Goal: Information Seeking & Learning: Learn about a topic

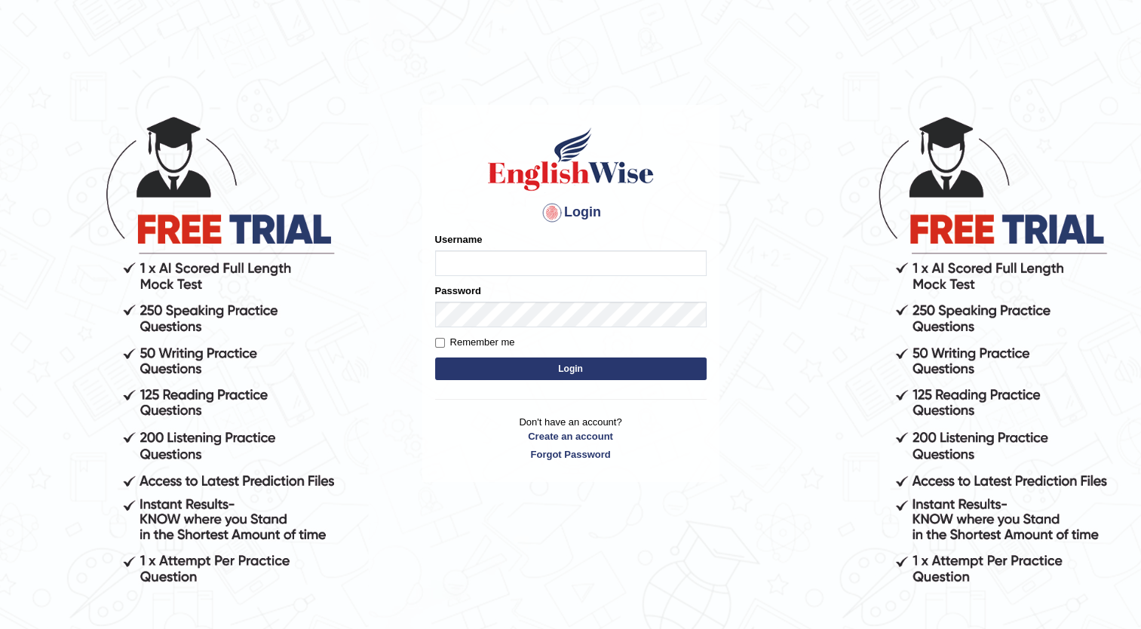
click at [450, 246] on label "Username" at bounding box center [459, 239] width 48 height 14
click at [450, 250] on input "Username" at bounding box center [570, 263] width 271 height 26
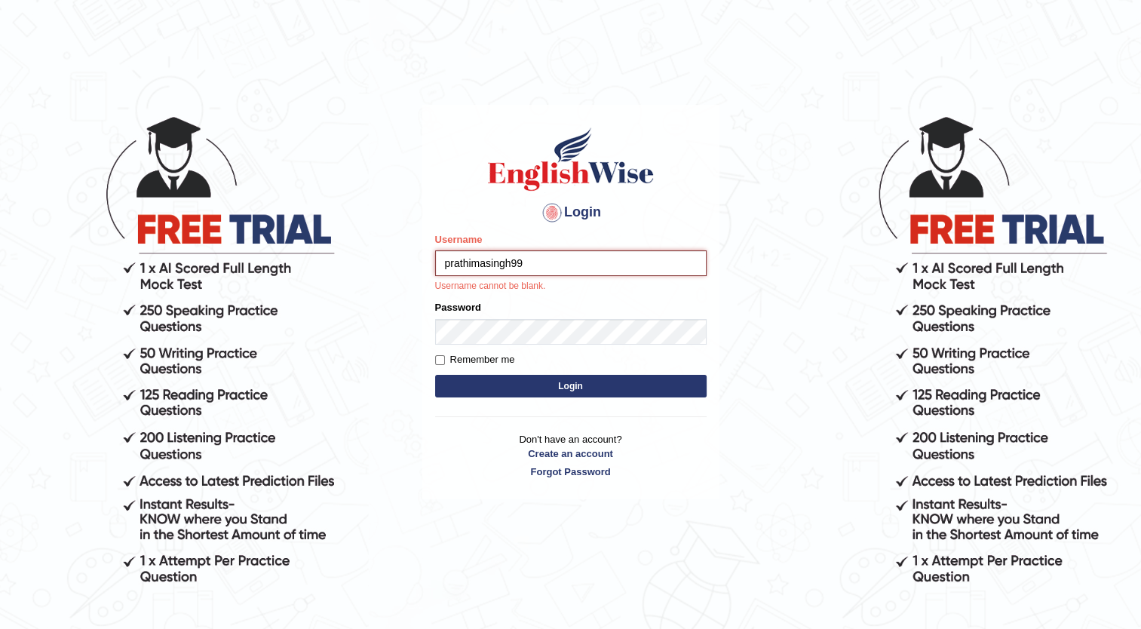
type input "prathimasingh99"
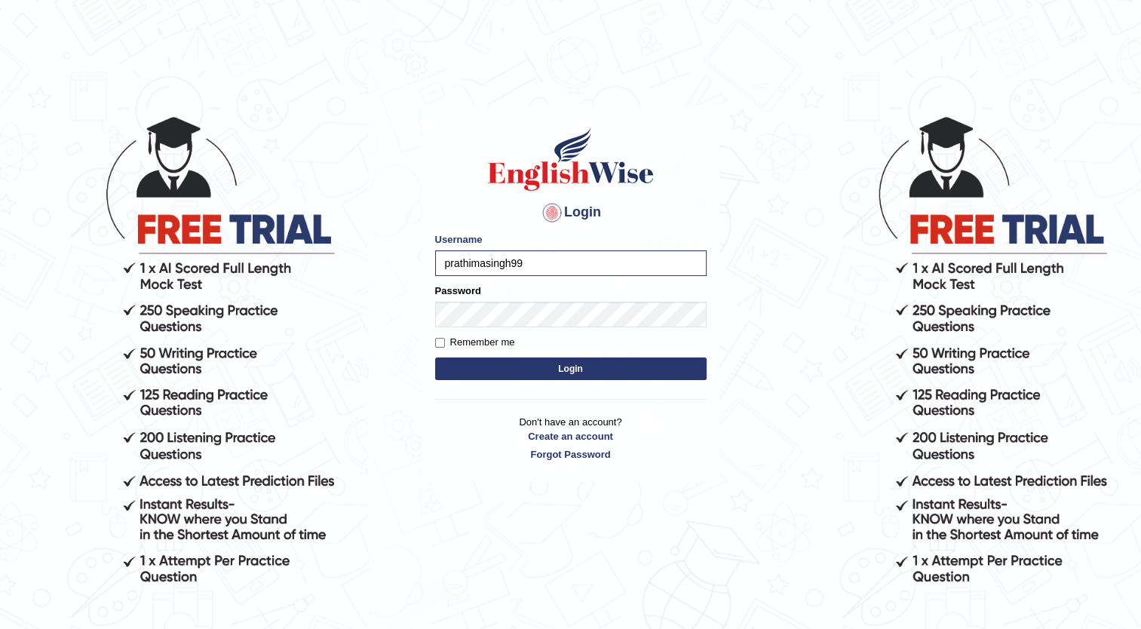
click at [589, 359] on button "Login" at bounding box center [570, 368] width 271 height 23
click at [589, 365] on button "Login" at bounding box center [570, 368] width 271 height 23
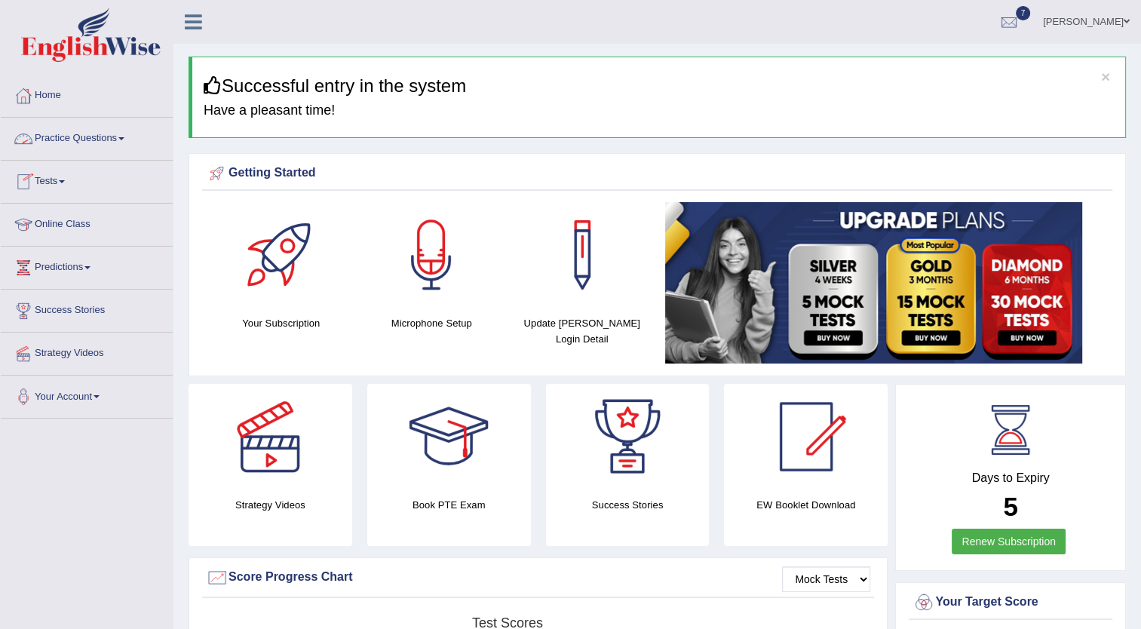
click at [117, 140] on link "Practice Questions" at bounding box center [87, 137] width 172 height 38
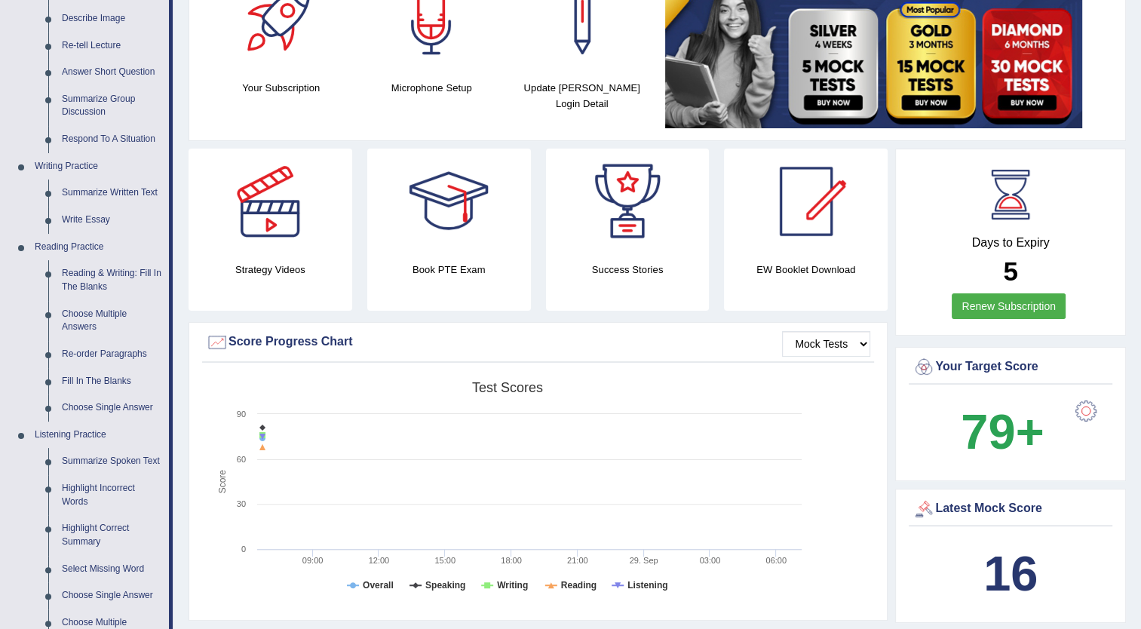
scroll to position [75, 0]
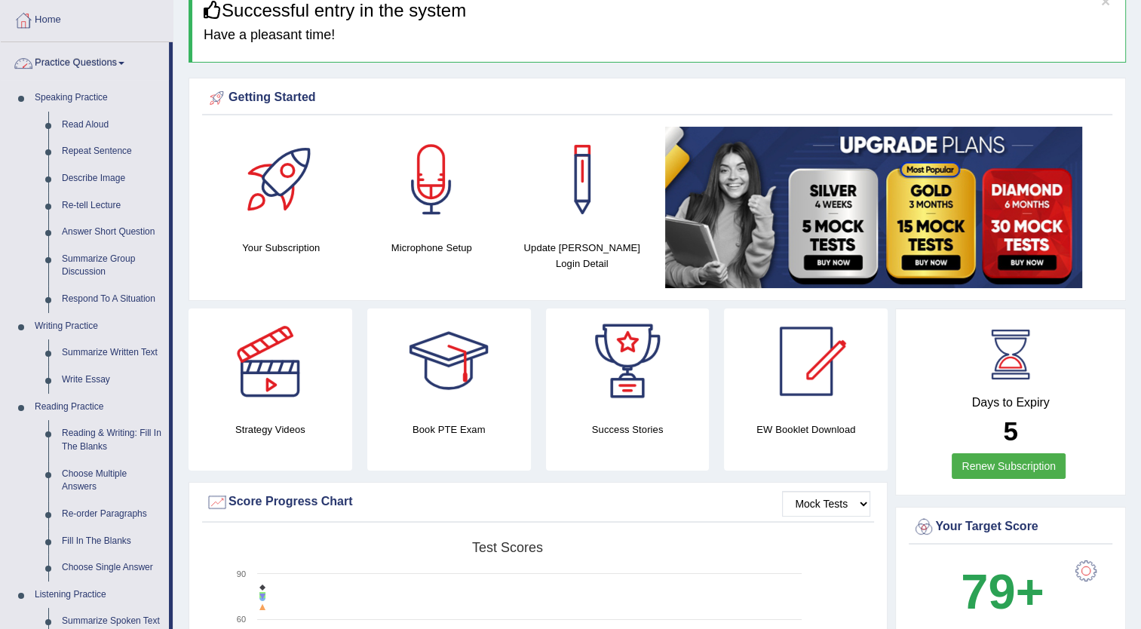
click at [109, 57] on link "Practice Questions" at bounding box center [85, 61] width 168 height 38
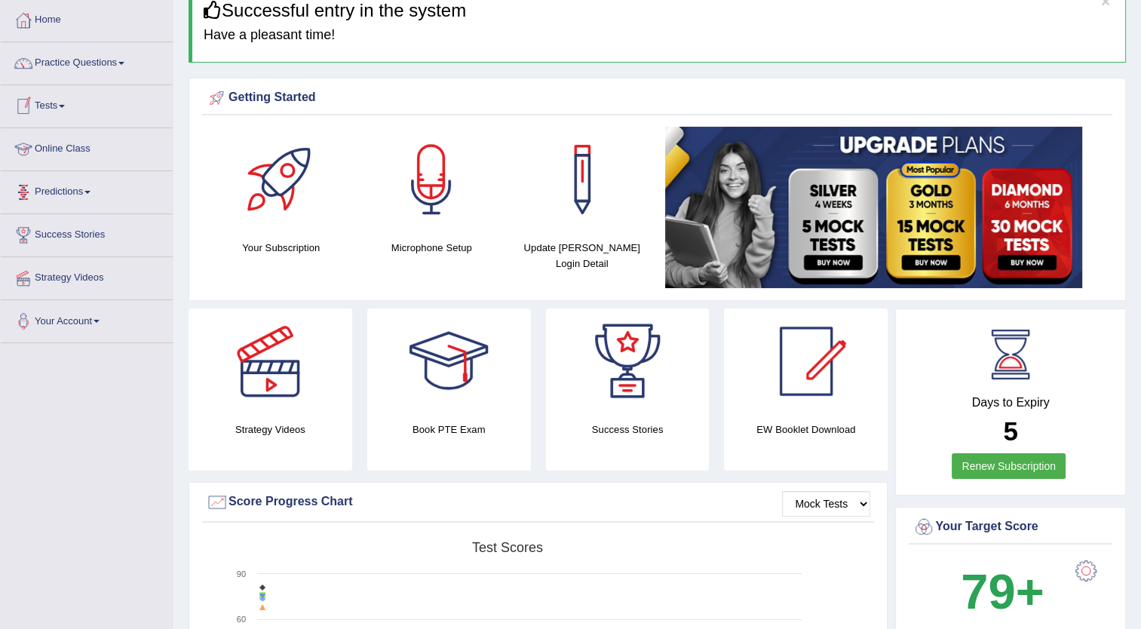
click at [69, 186] on link "Predictions" at bounding box center [87, 190] width 172 height 38
click at [122, 63] on span at bounding box center [121, 63] width 6 height 3
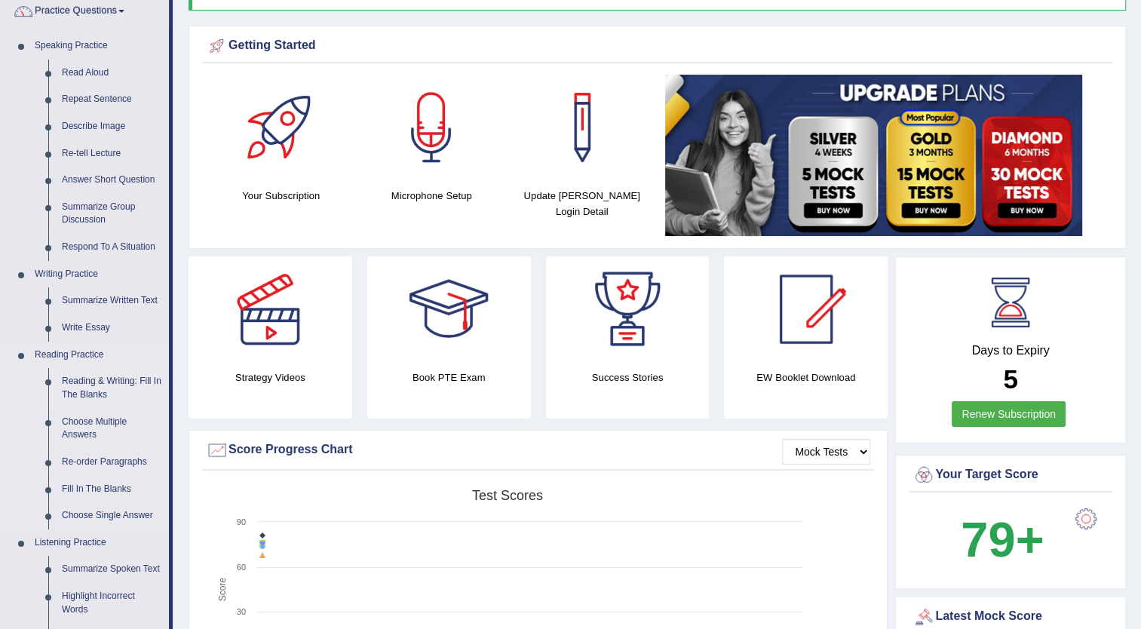
scroll to position [151, 0]
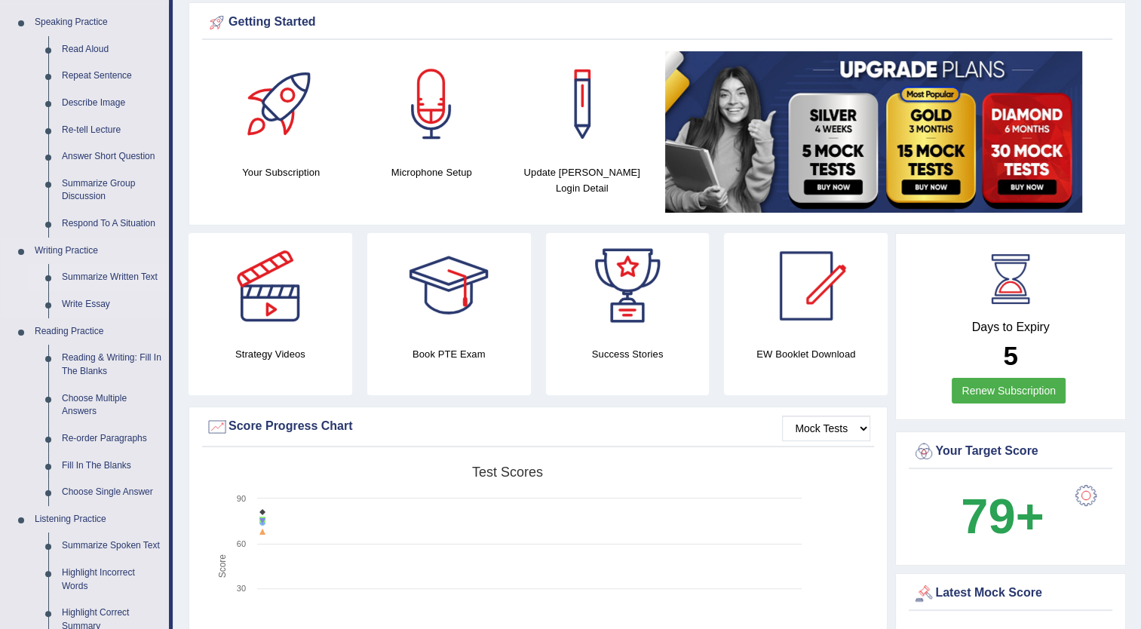
click at [112, 275] on link "Summarize Written Text" at bounding box center [112, 277] width 114 height 27
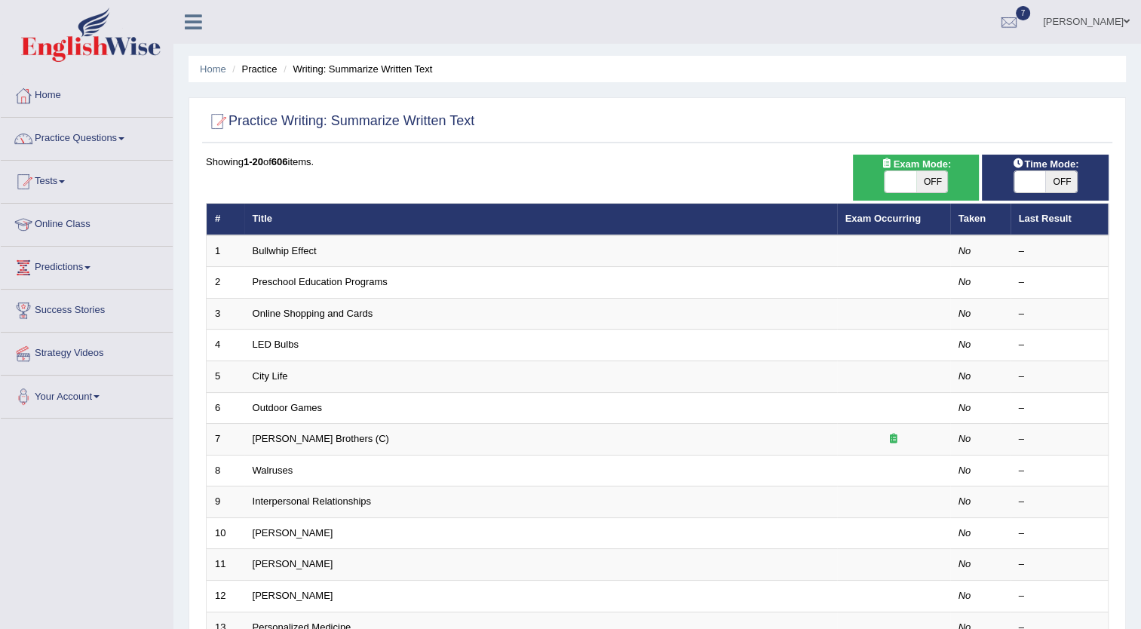
click at [938, 182] on span "OFF" at bounding box center [932, 181] width 32 height 21
checkbox input "true"
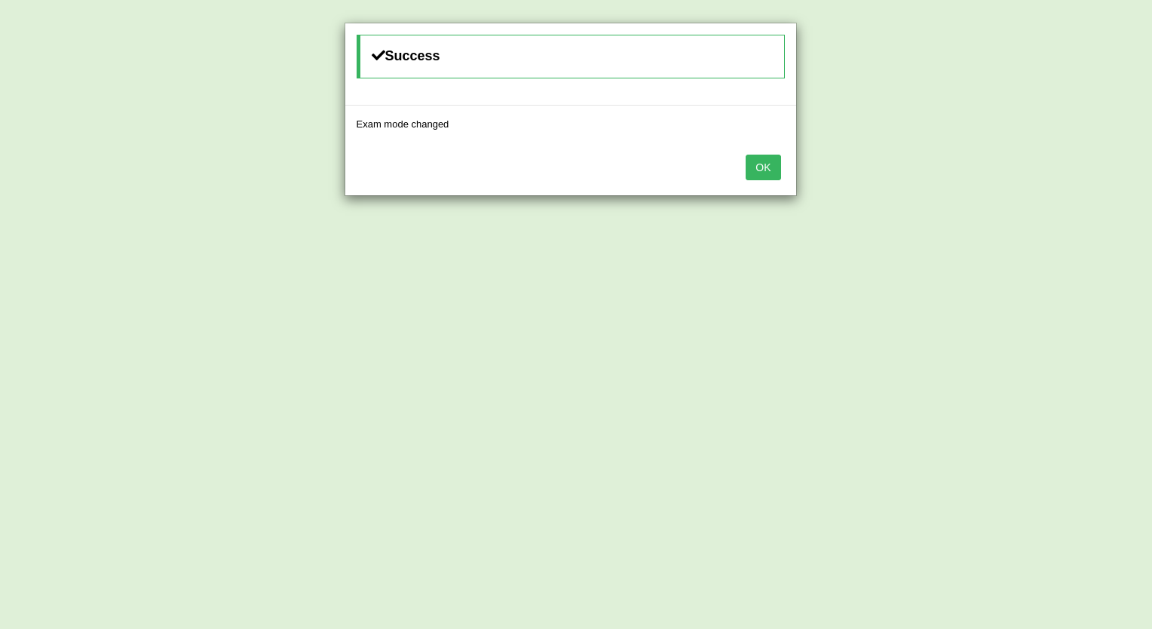
click at [757, 168] on button "OK" at bounding box center [763, 168] width 35 height 26
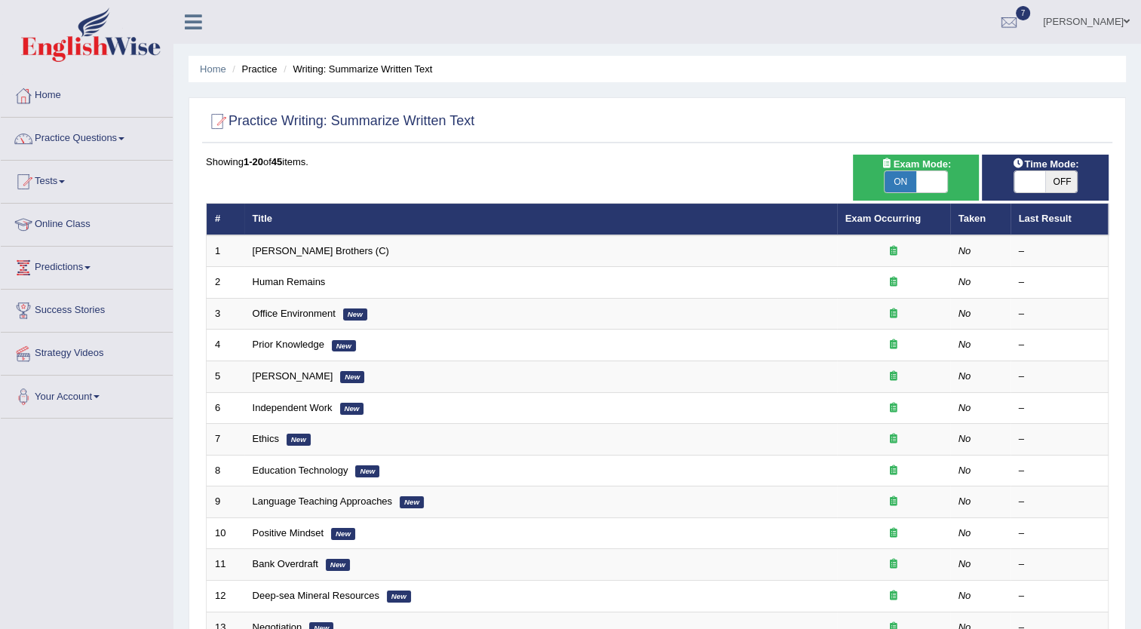
click at [1065, 181] on span "OFF" at bounding box center [1061, 181] width 32 height 21
checkbox input "true"
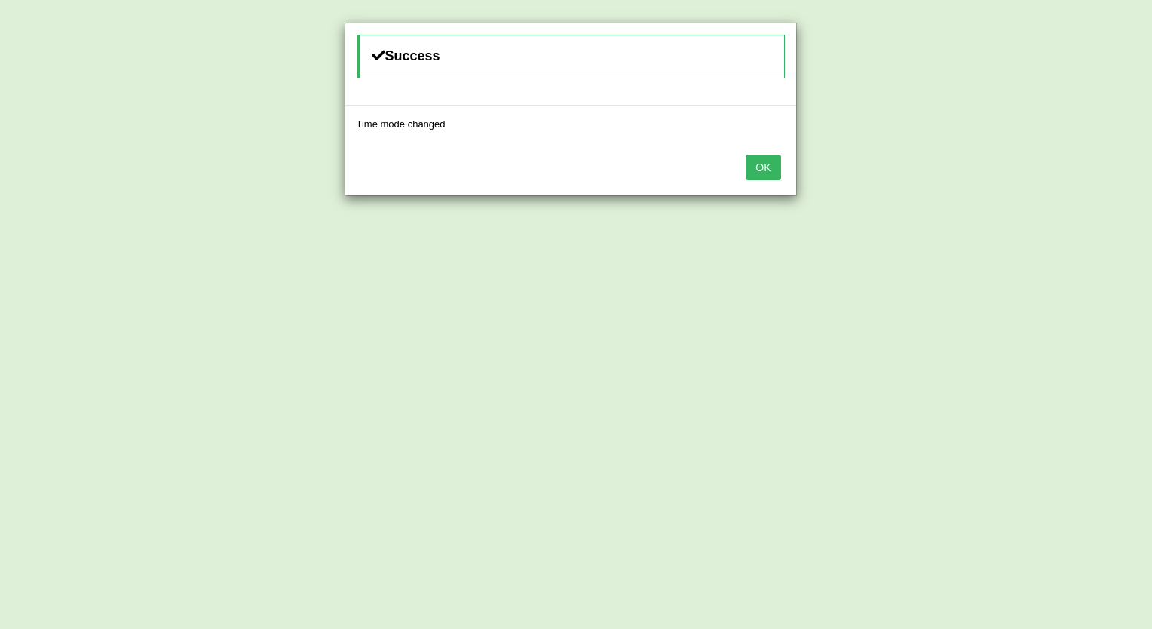
click at [771, 164] on button "OK" at bounding box center [763, 168] width 35 height 26
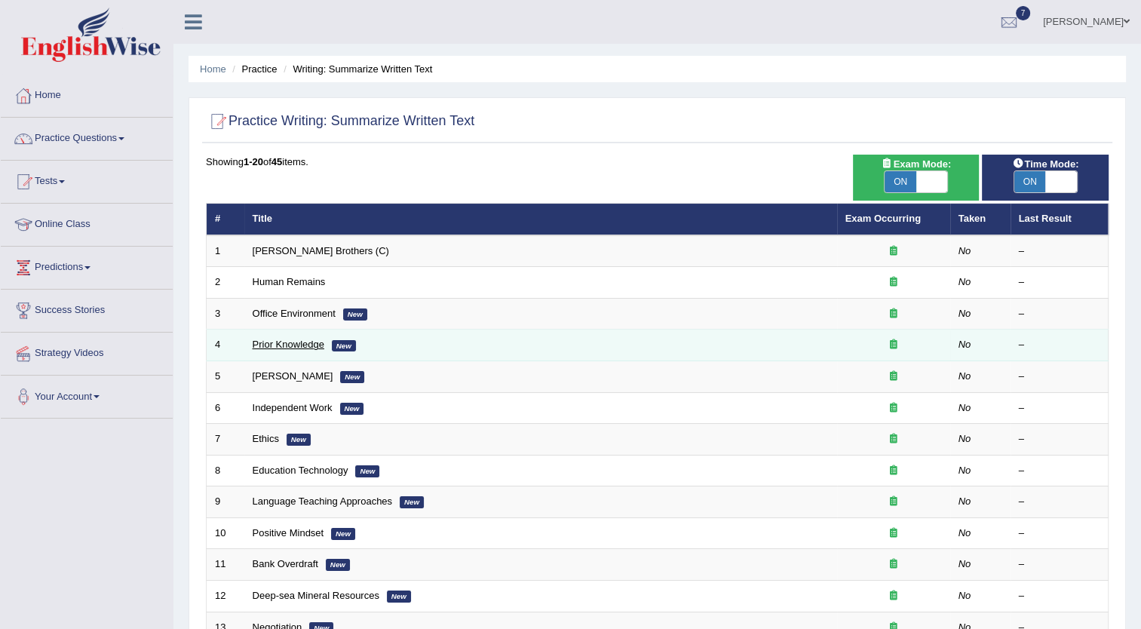
click at [284, 343] on link "Prior Knowledge" at bounding box center [289, 344] width 72 height 11
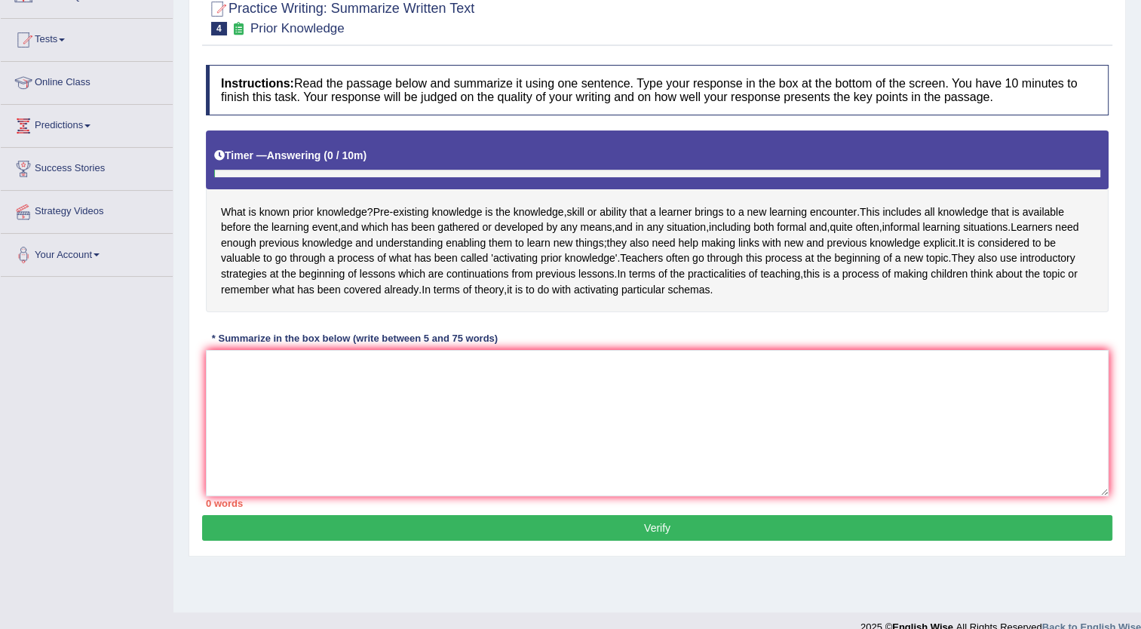
scroll to position [151, 0]
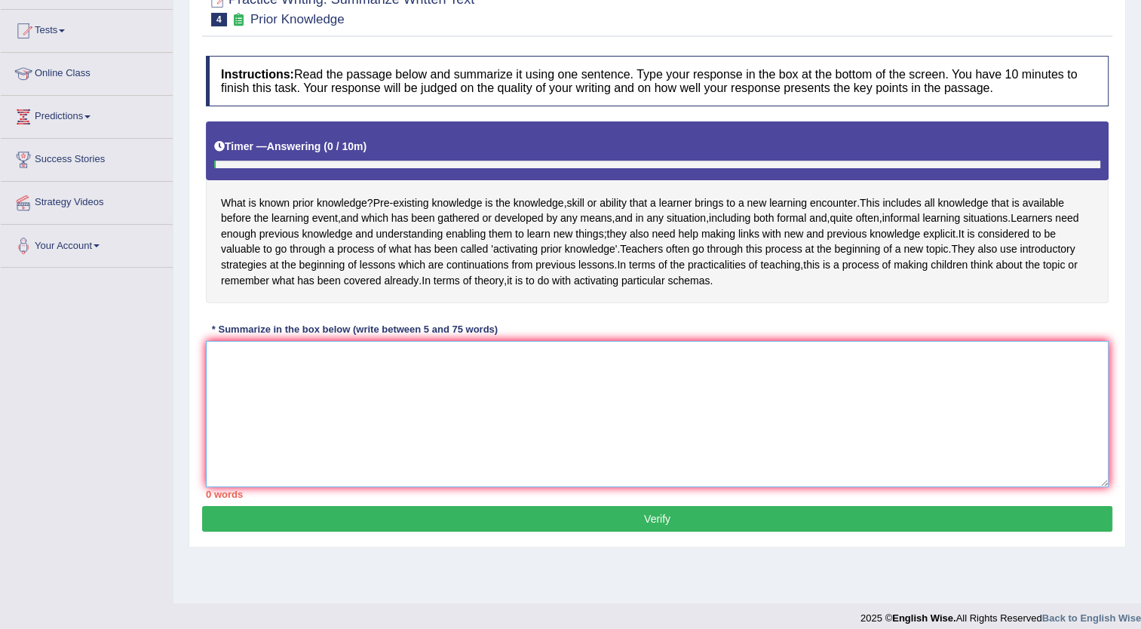
click at [491, 403] on textarea at bounding box center [657, 414] width 903 height 146
type textarea "W"
type textarea "p"
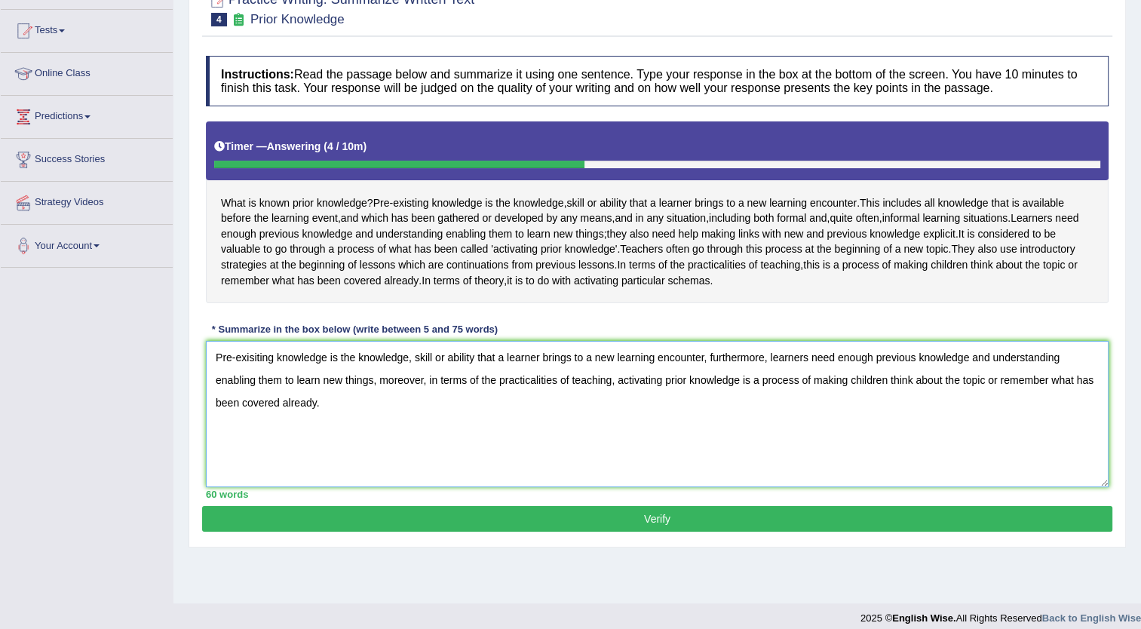
type textarea "Pre-exisiting knowledge is the knowledge, skill or ability that a learner bring…"
click at [691, 532] on button "Verify" at bounding box center [657, 519] width 910 height 26
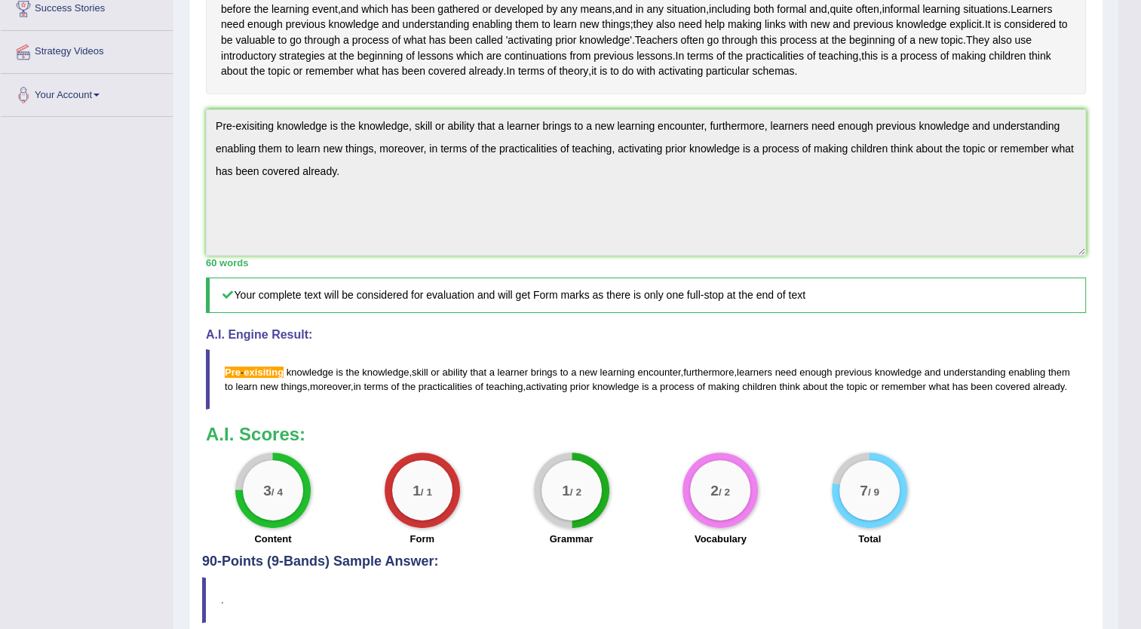
scroll to position [226, 0]
